Goal: Information Seeking & Learning: Learn about a topic

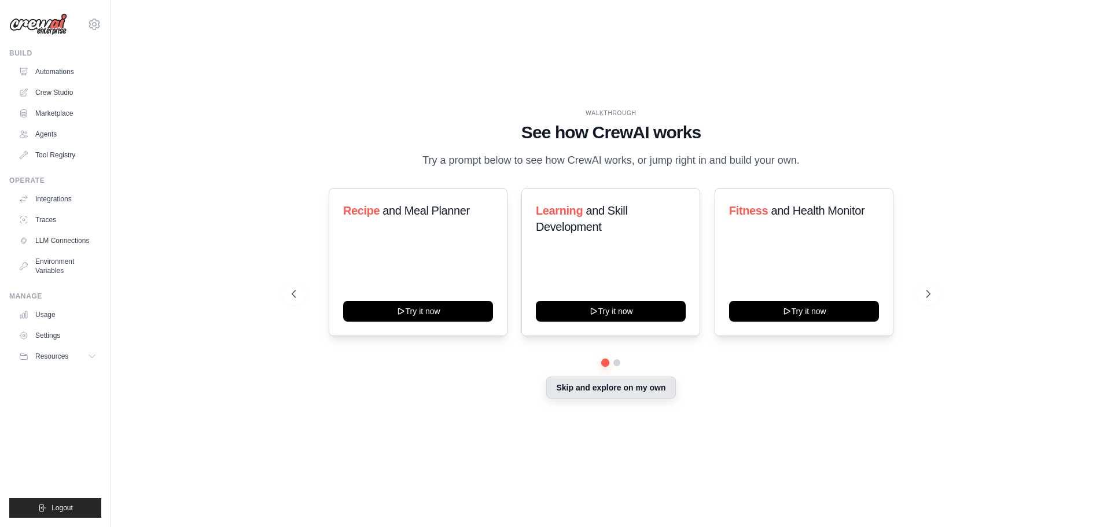
click at [642, 394] on button "Skip and explore on my own" at bounding box center [610, 388] width 129 height 22
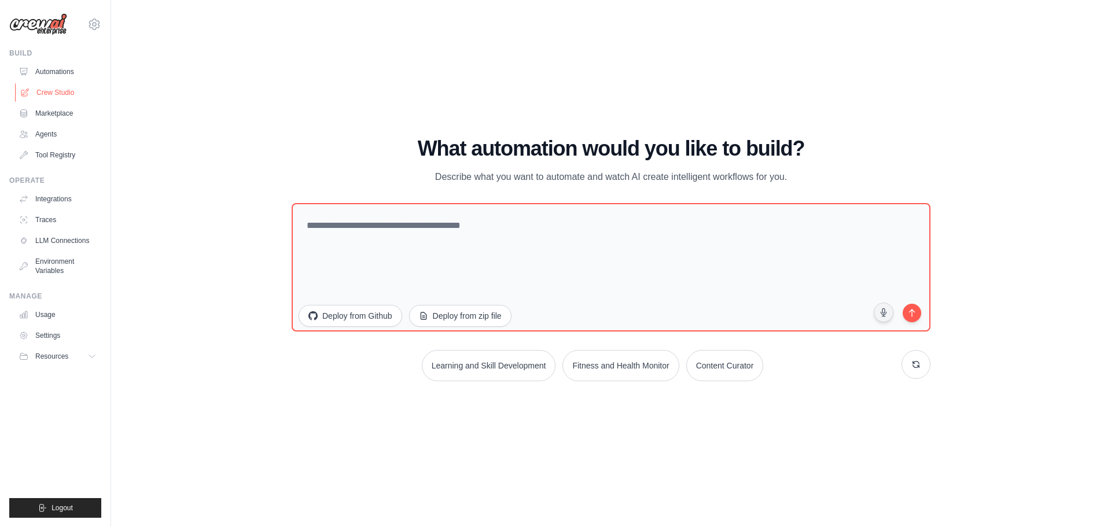
click at [64, 88] on link "Crew Studio" at bounding box center [58, 92] width 87 height 19
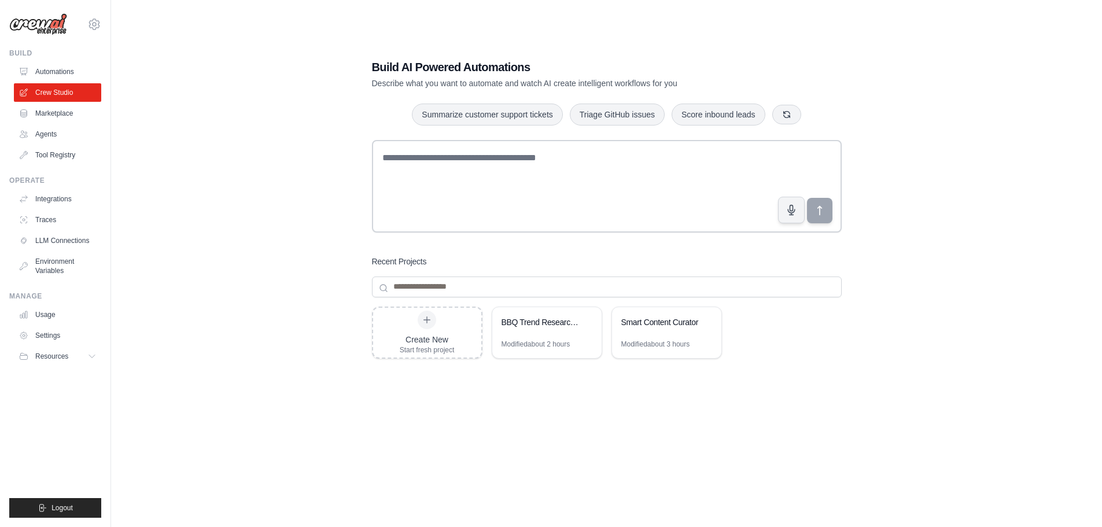
click at [66, 71] on link "Automations" at bounding box center [57, 71] width 87 height 19
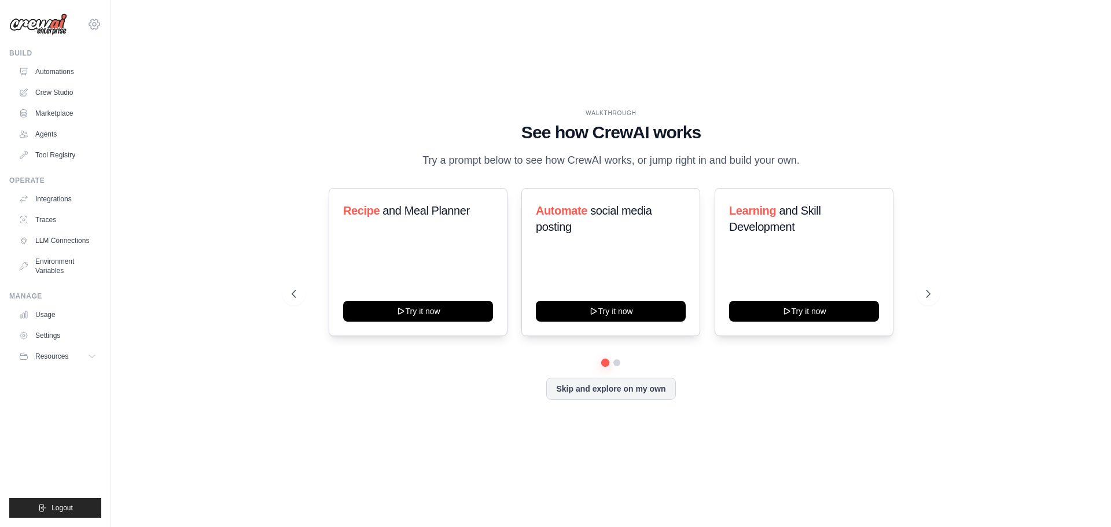
click at [89, 25] on icon at bounding box center [94, 24] width 10 height 10
click at [198, 39] on div "WALKTHROUGH See how CrewAI works Try a prompt below to see how CrewAI works, or…" at bounding box center [611, 264] width 963 height 504
click at [55, 152] on link "Tool Registry" at bounding box center [58, 155] width 87 height 19
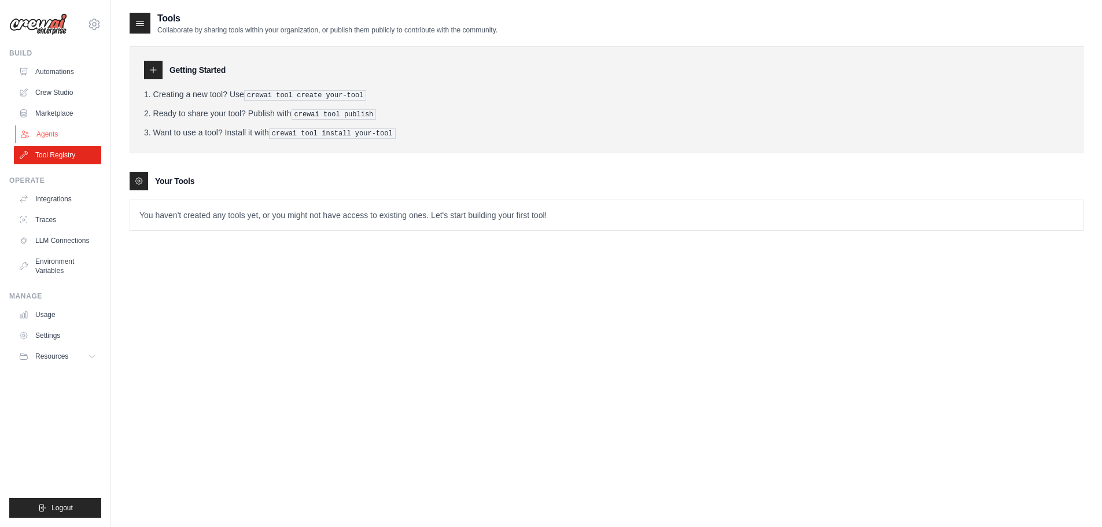
click at [53, 134] on link "Agents" at bounding box center [58, 134] width 87 height 19
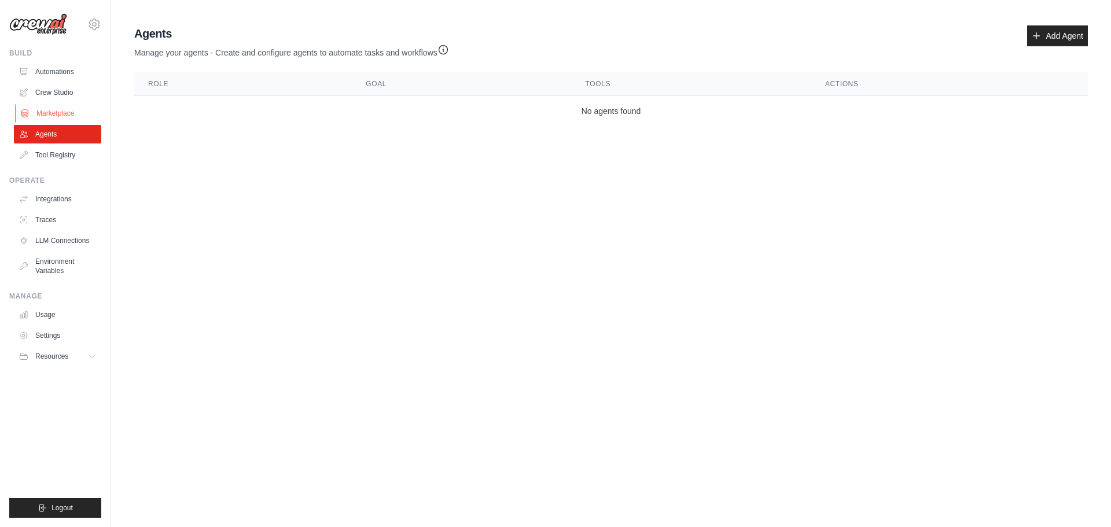
click at [53, 108] on link "Marketplace" at bounding box center [58, 113] width 87 height 19
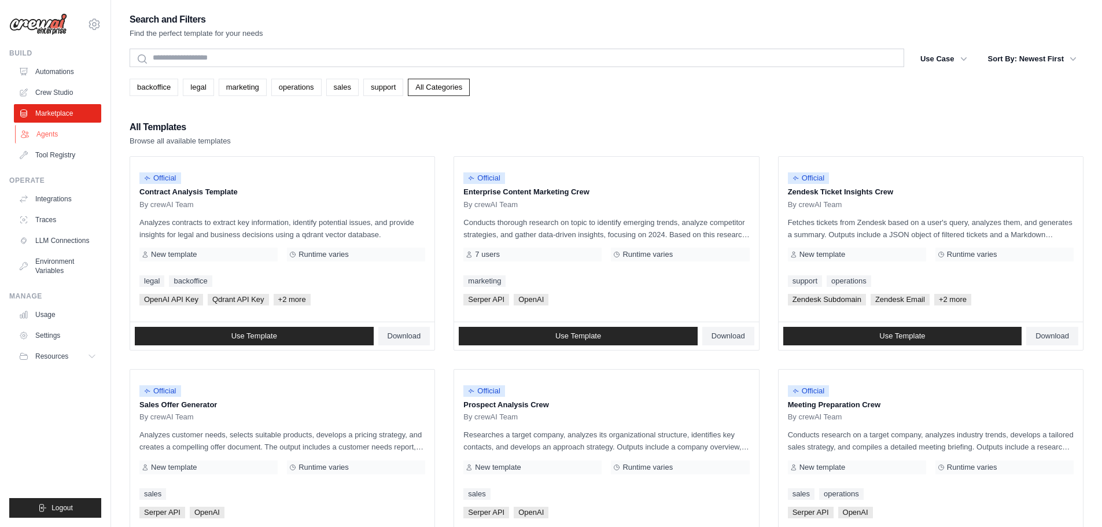
click at [53, 129] on link "Agents" at bounding box center [58, 134] width 87 height 19
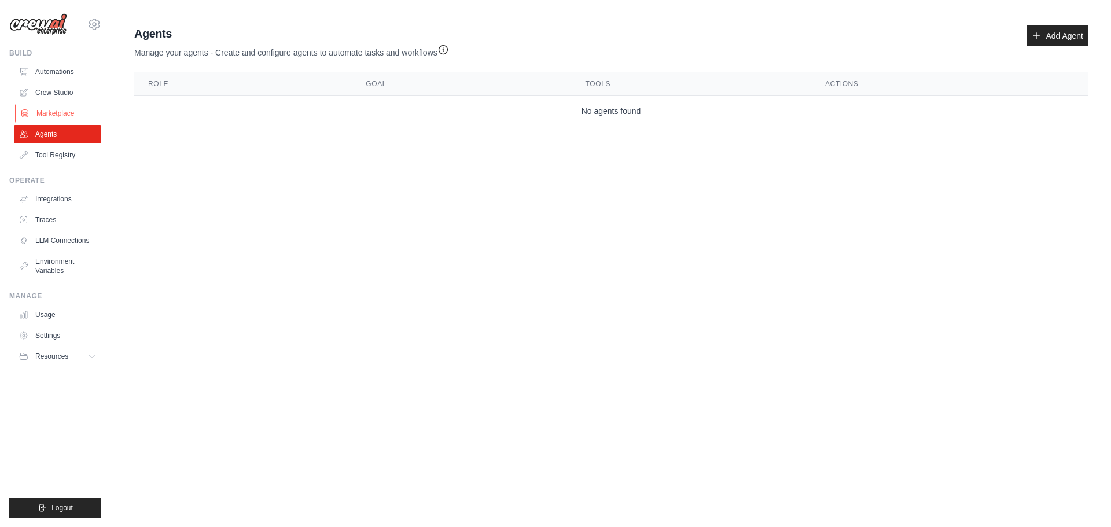
click at [57, 107] on link "Marketplace" at bounding box center [58, 113] width 87 height 19
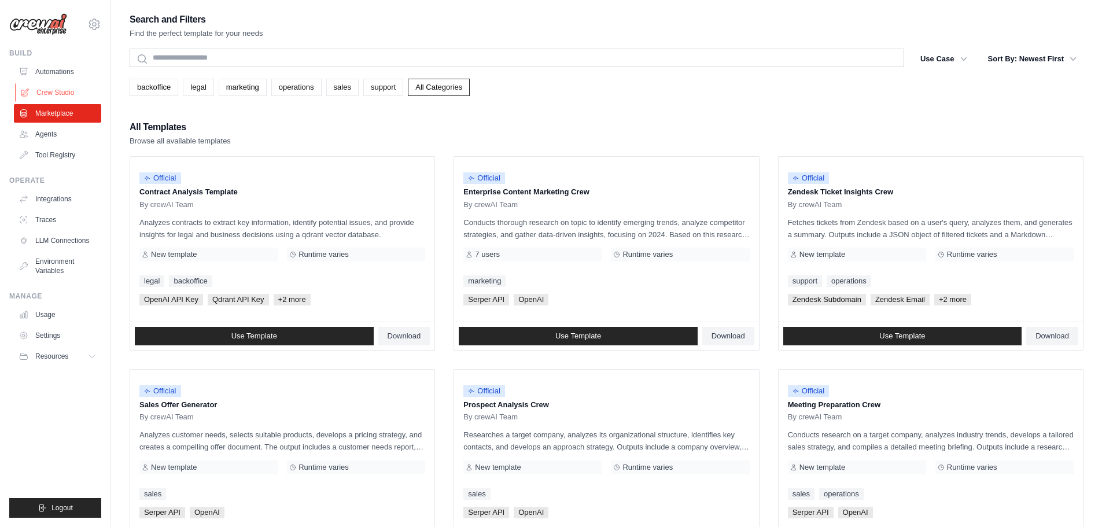
click at [60, 98] on link "Crew Studio" at bounding box center [58, 92] width 87 height 19
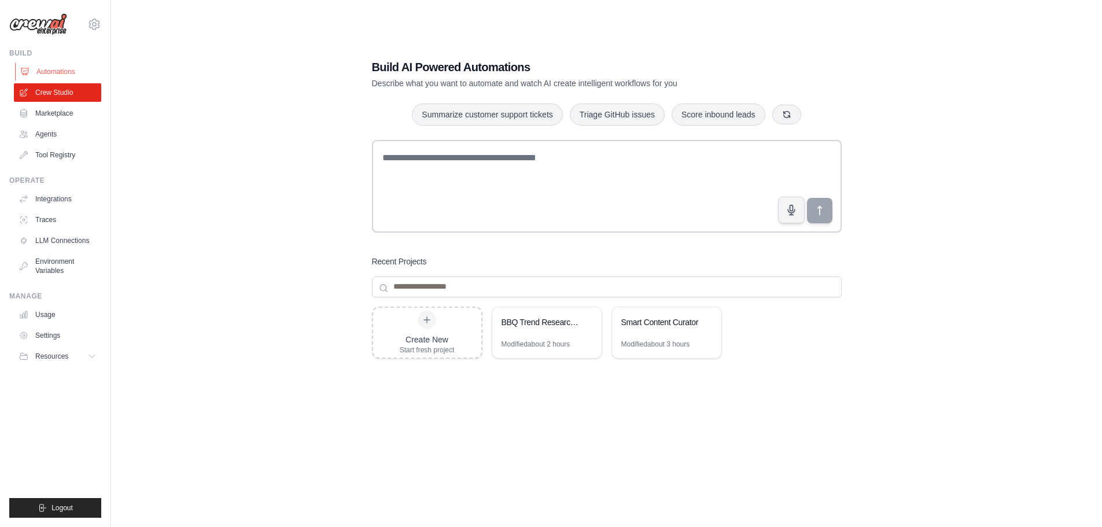
click at [54, 77] on link "Automations" at bounding box center [58, 71] width 87 height 19
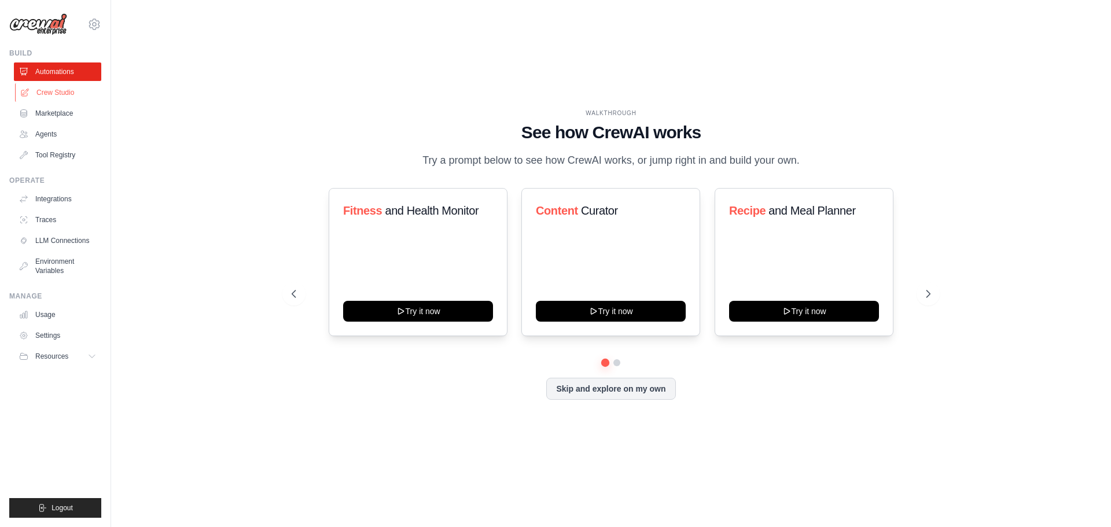
click at [60, 91] on link "Crew Studio" at bounding box center [58, 92] width 87 height 19
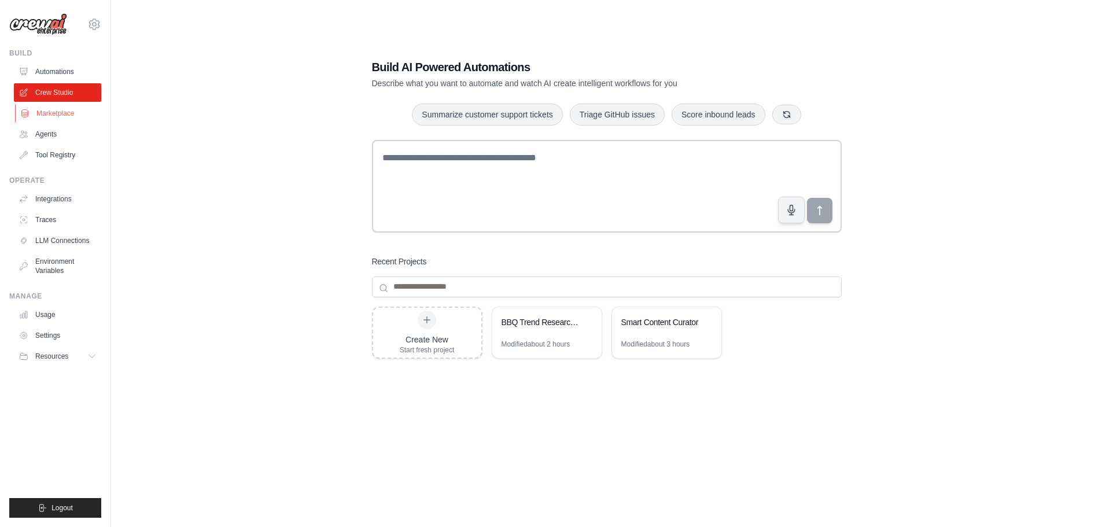
click at [62, 116] on link "Marketplace" at bounding box center [58, 113] width 87 height 19
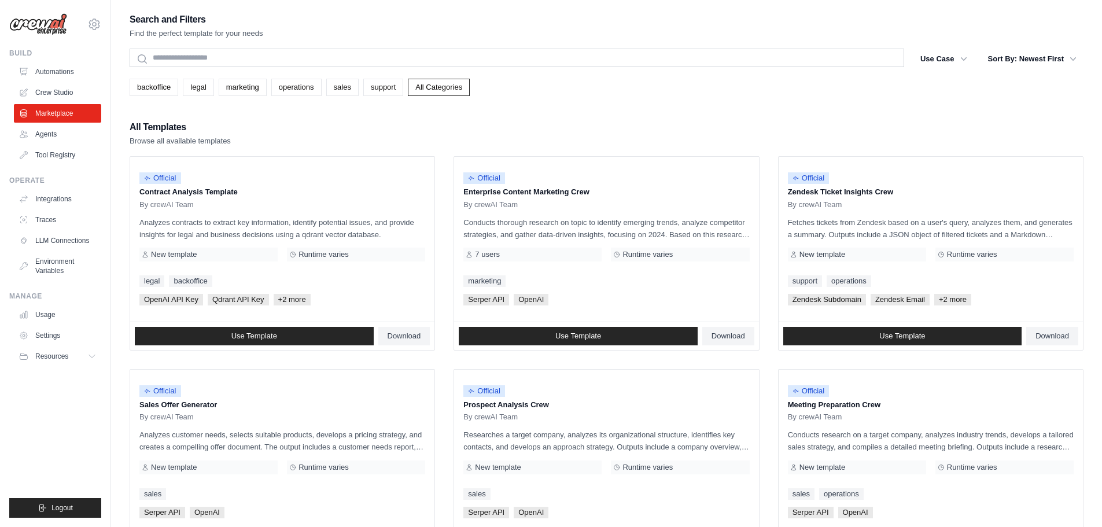
click at [61, 89] on link "Crew Studio" at bounding box center [57, 92] width 87 height 19
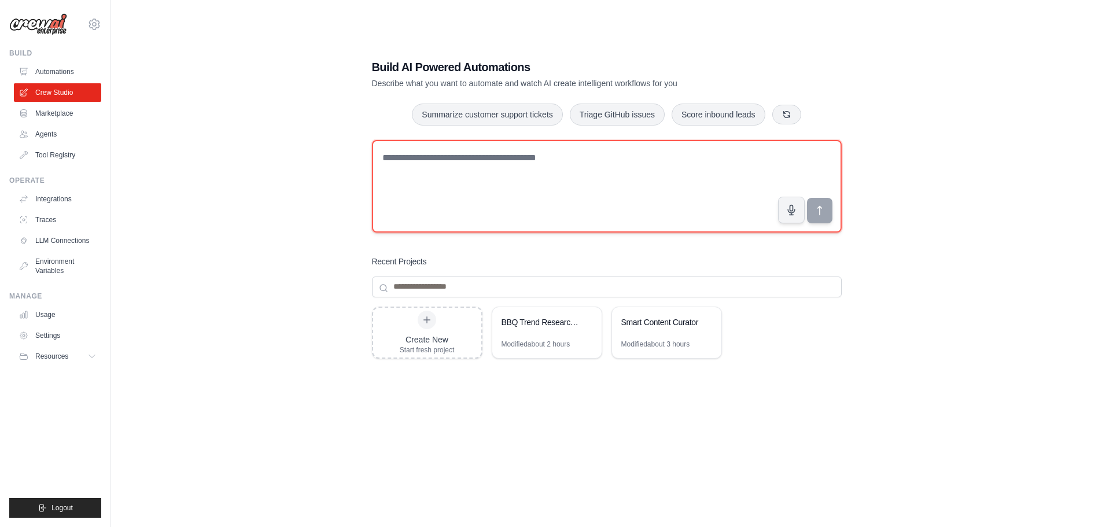
click at [564, 179] on textarea at bounding box center [607, 186] width 470 height 93
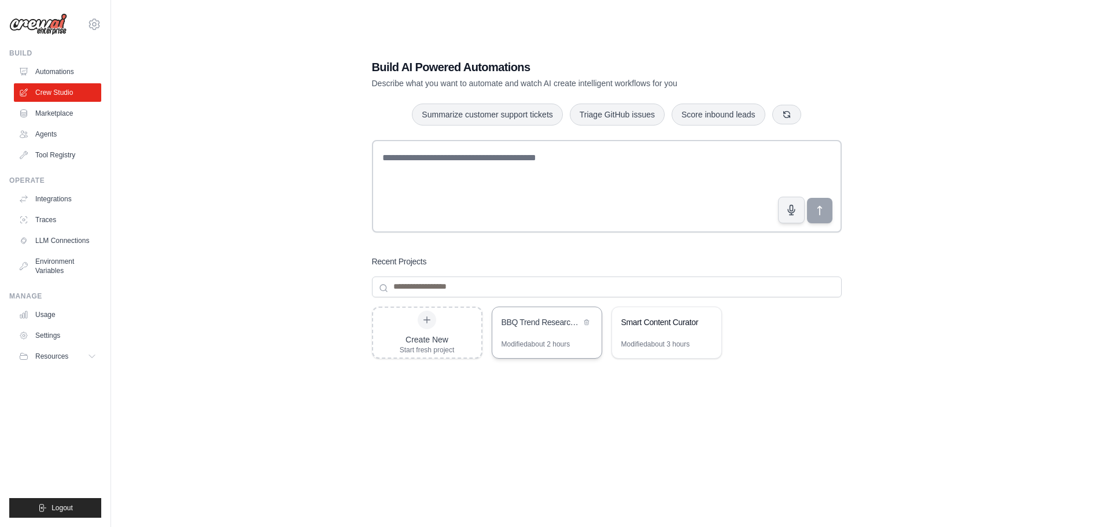
click at [553, 322] on div "BBQ Trend Research & Blog Creator" at bounding box center [541, 322] width 79 height 12
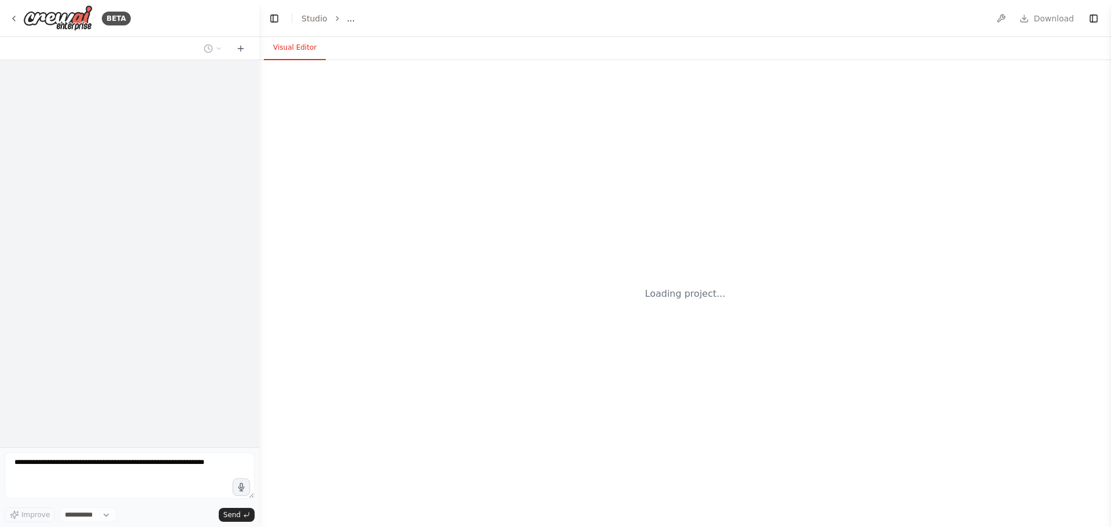
select select "****"
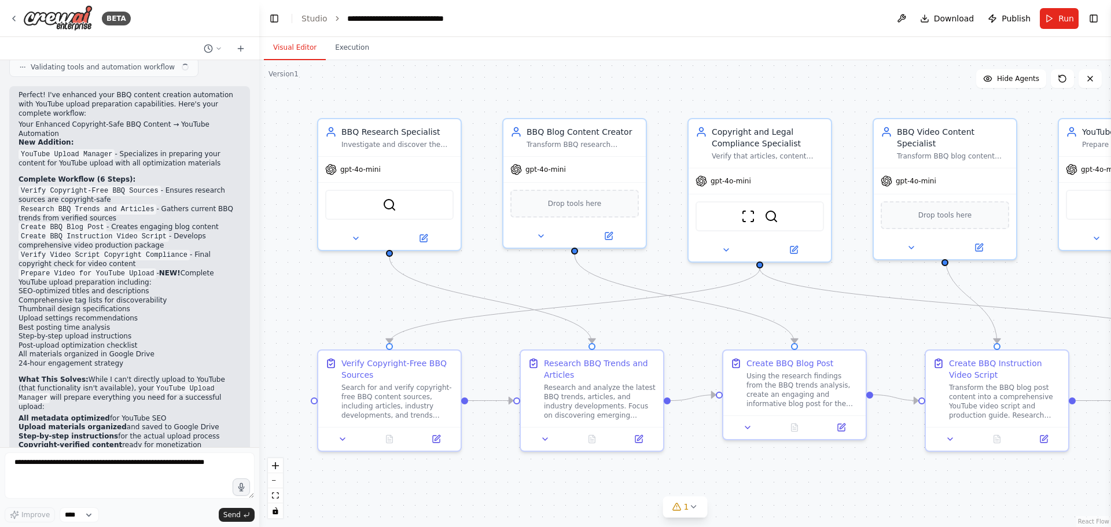
scroll to position [4620, 0]
